Goal: Information Seeking & Learning: Learn about a topic

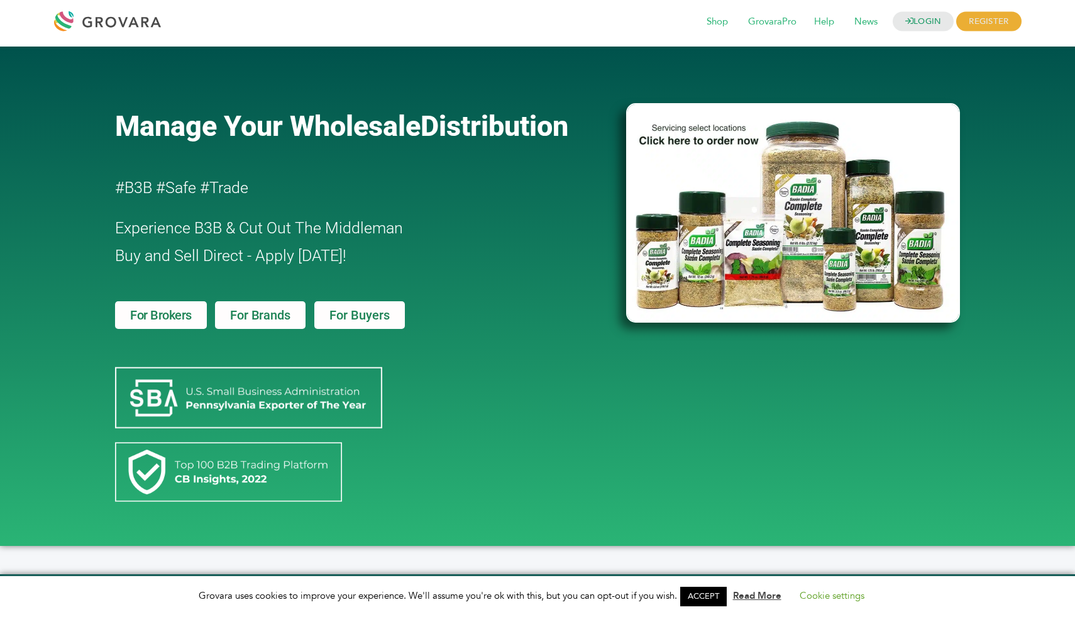
scroll to position [5, 0]
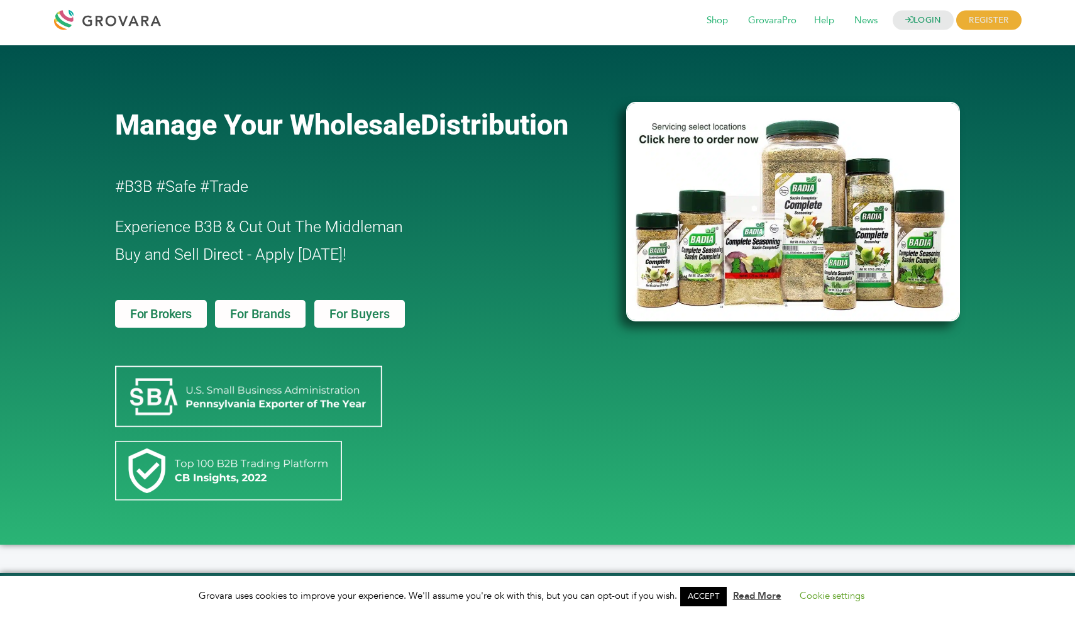
click at [359, 308] on span "For Buyers" at bounding box center [360, 314] width 60 height 13
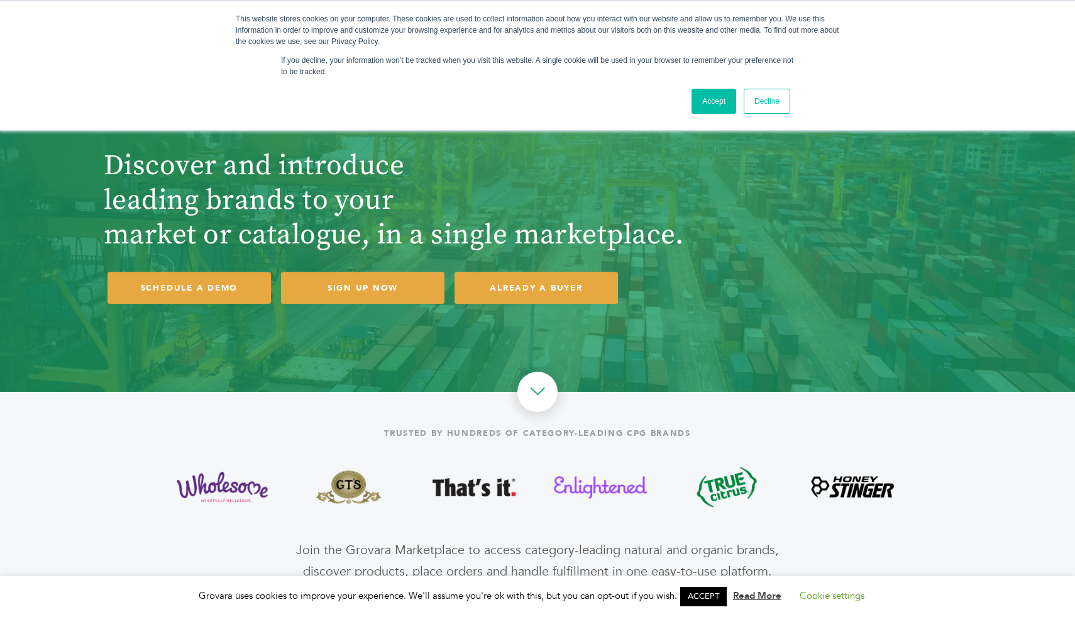
drag, startPoint x: 370, startPoint y: 162, endPoint x: 381, endPoint y: 256, distance: 94.3
click at [381, 256] on div "Discover and introduce leading brands to your market or catalogue, in a single …" at bounding box center [428, 230] width 648 height 162
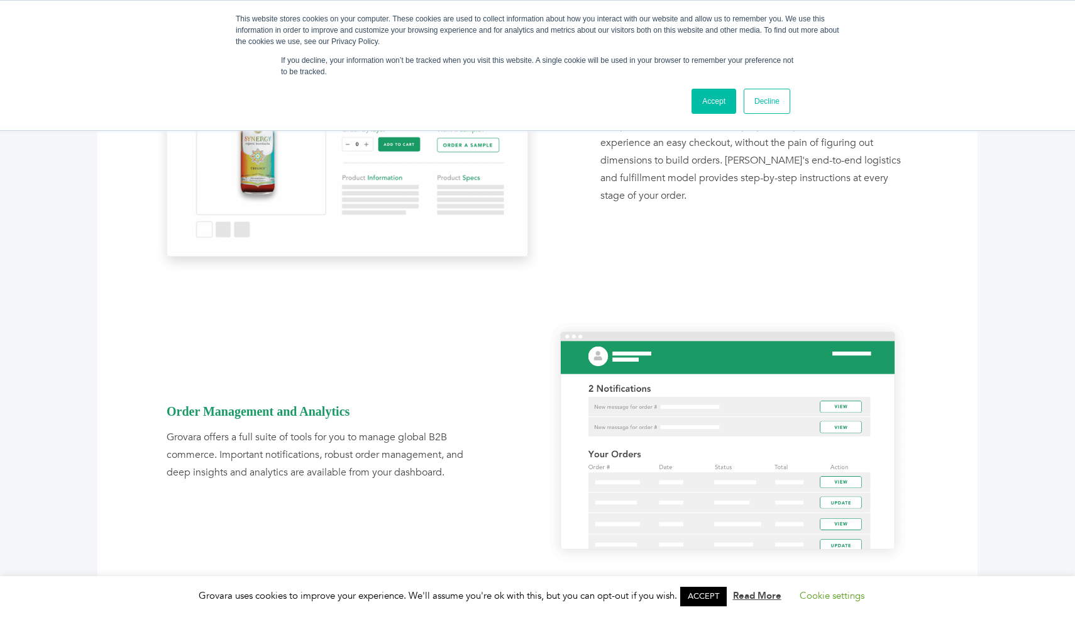
scroll to position [1206, 0]
